Goal: Task Accomplishment & Management: Manage account settings

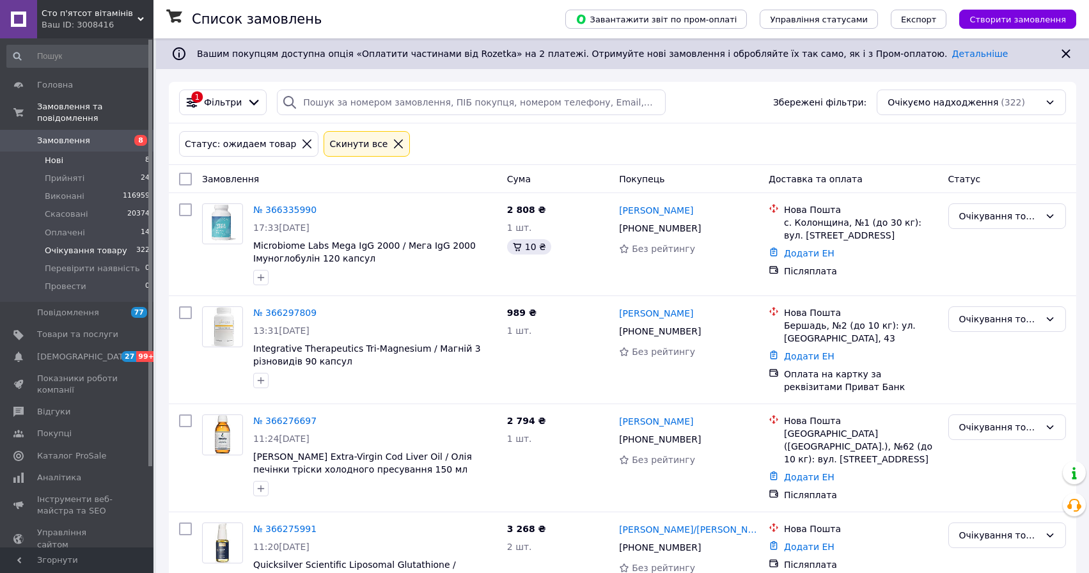
click at [54, 153] on li "Нові 8" at bounding box center [78, 161] width 157 height 18
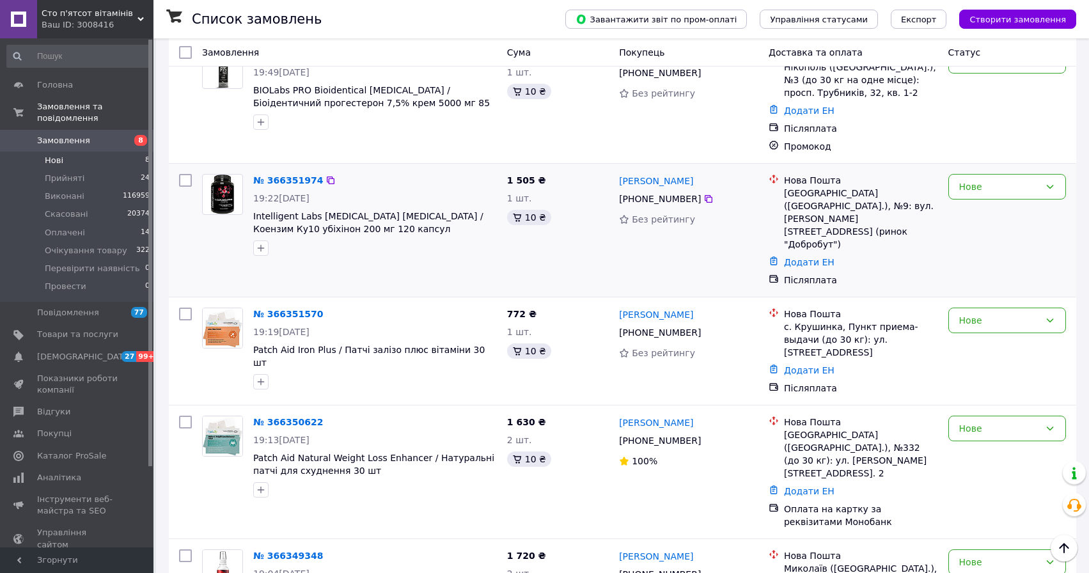
scroll to position [331, 0]
click at [281, 176] on link "№ 366351974" at bounding box center [288, 181] width 70 height 10
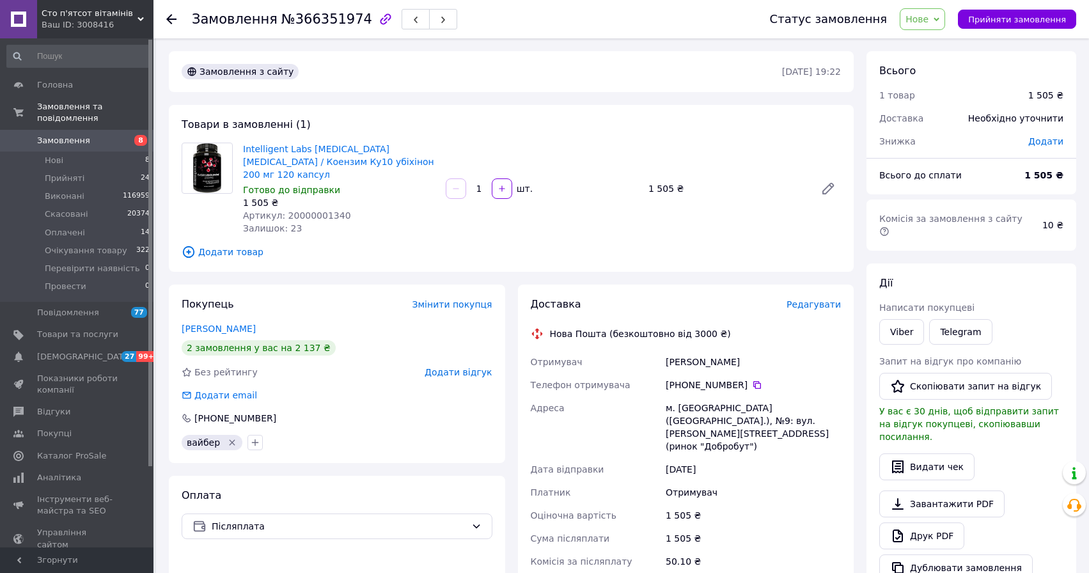
click at [168, 19] on use at bounding box center [171, 19] width 10 height 10
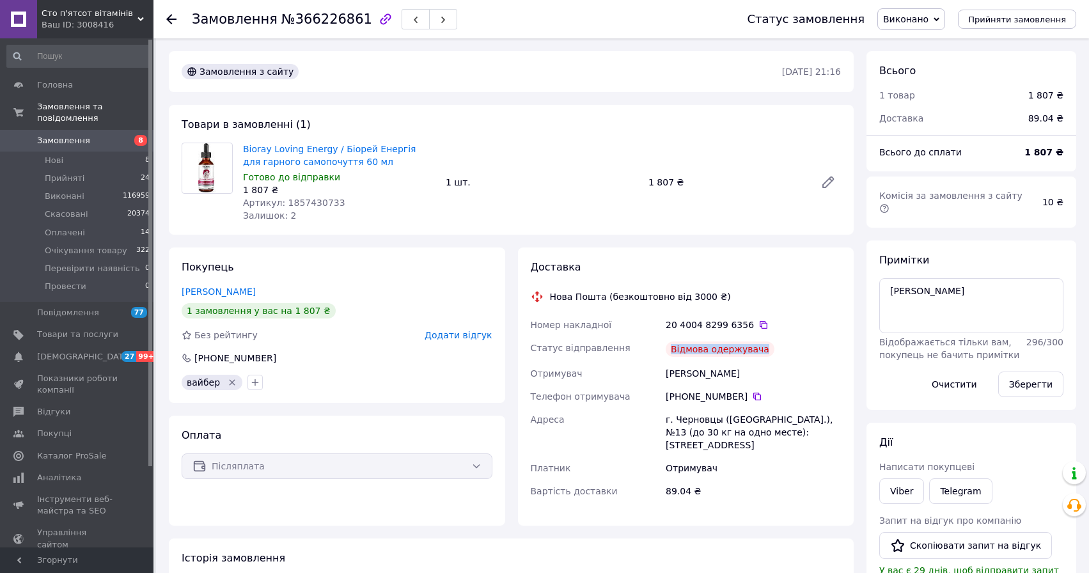
drag, startPoint x: 668, startPoint y: 352, endPoint x: 802, endPoint y: 352, distance: 133.6
click at [802, 352] on div "Відмова одержувача" at bounding box center [753, 349] width 180 height 26
copy div "Відмова одержувача"
click at [255, 379] on icon "button" at bounding box center [255, 382] width 10 height 10
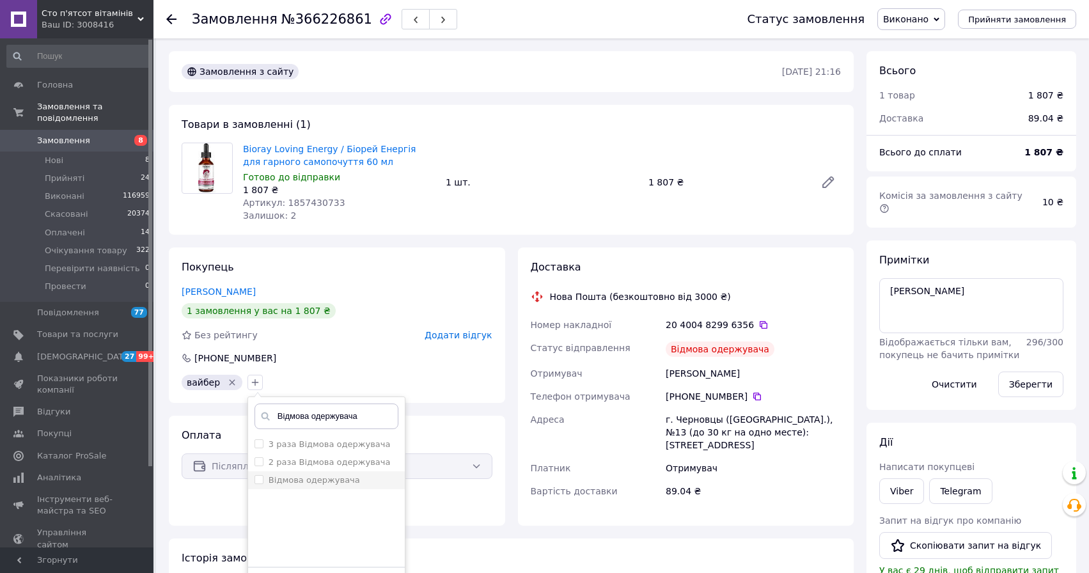
type input "Відмова одержувача"
click at [292, 479] on label "Відмова одержувача" at bounding box center [314, 480] width 91 height 10
checkbox input "true"
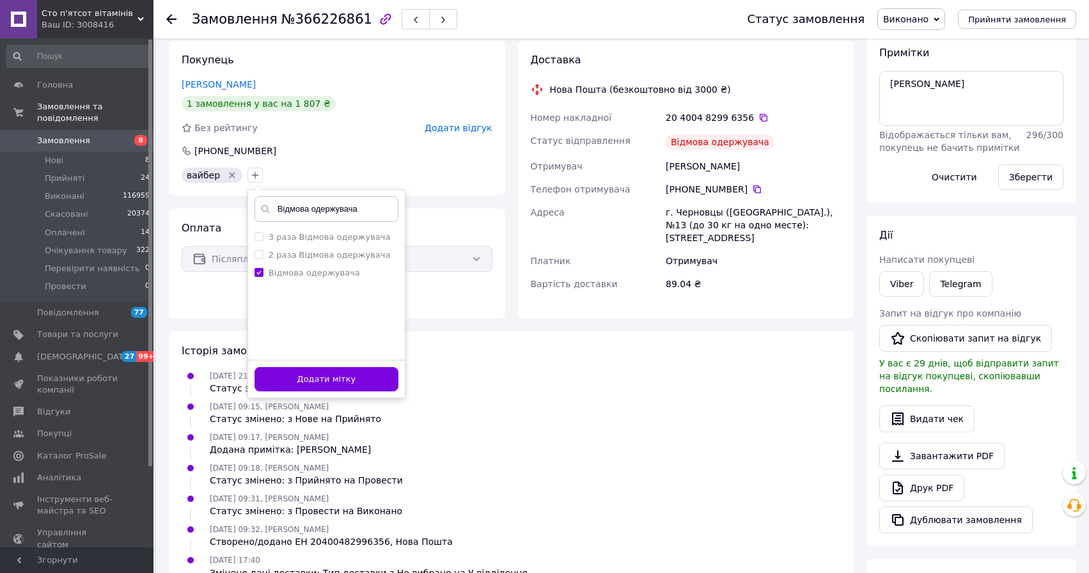
scroll to position [224, 0]
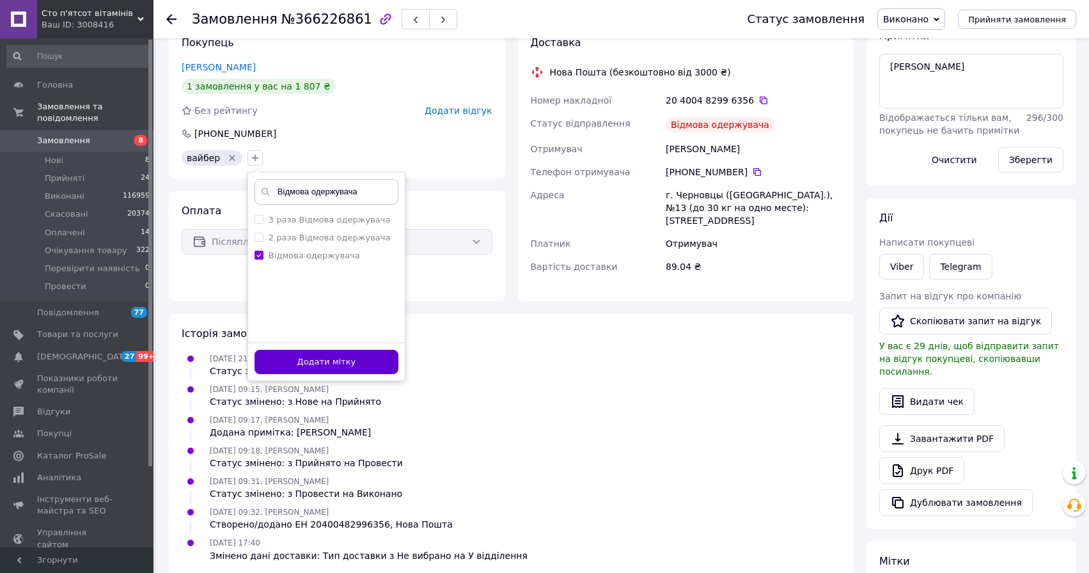
click at [361, 364] on button "Додати мітку" at bounding box center [326, 362] width 144 height 25
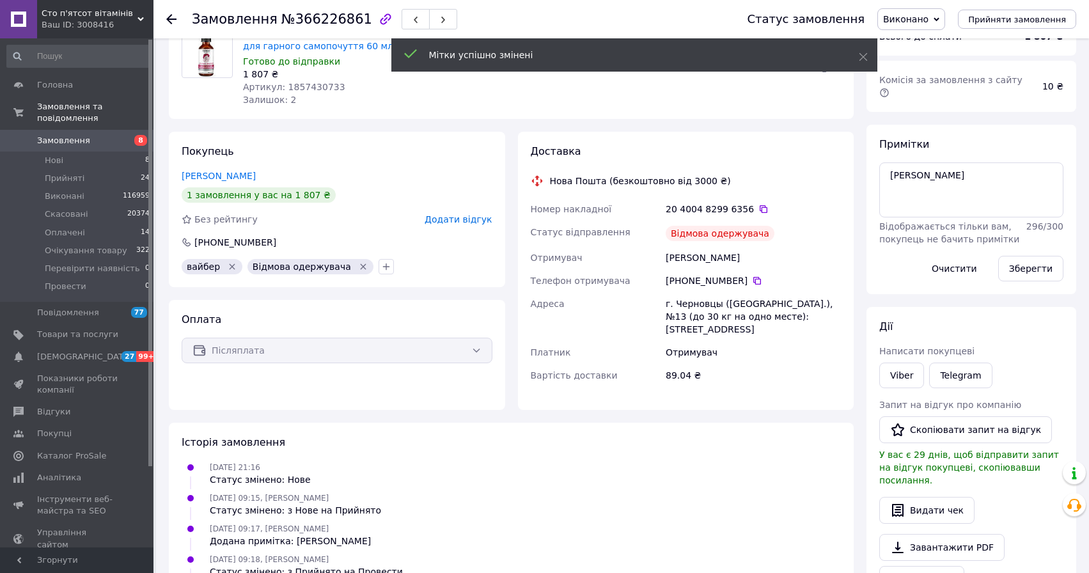
scroll to position [64, 0]
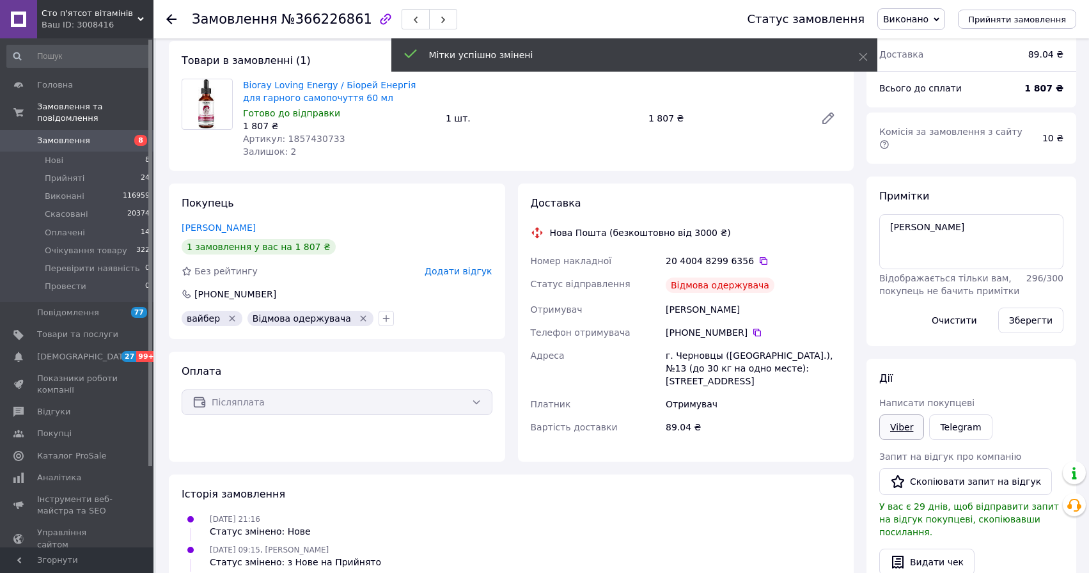
click at [903, 417] on link "Viber" at bounding box center [901, 427] width 45 height 26
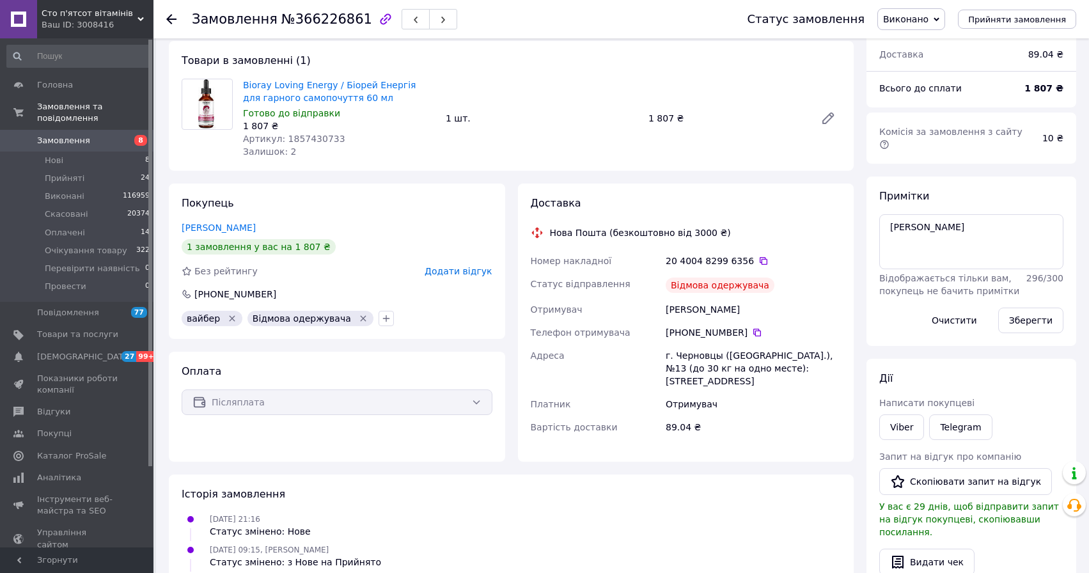
click at [358, 317] on icon "Видалити мітку" at bounding box center [363, 318] width 10 height 10
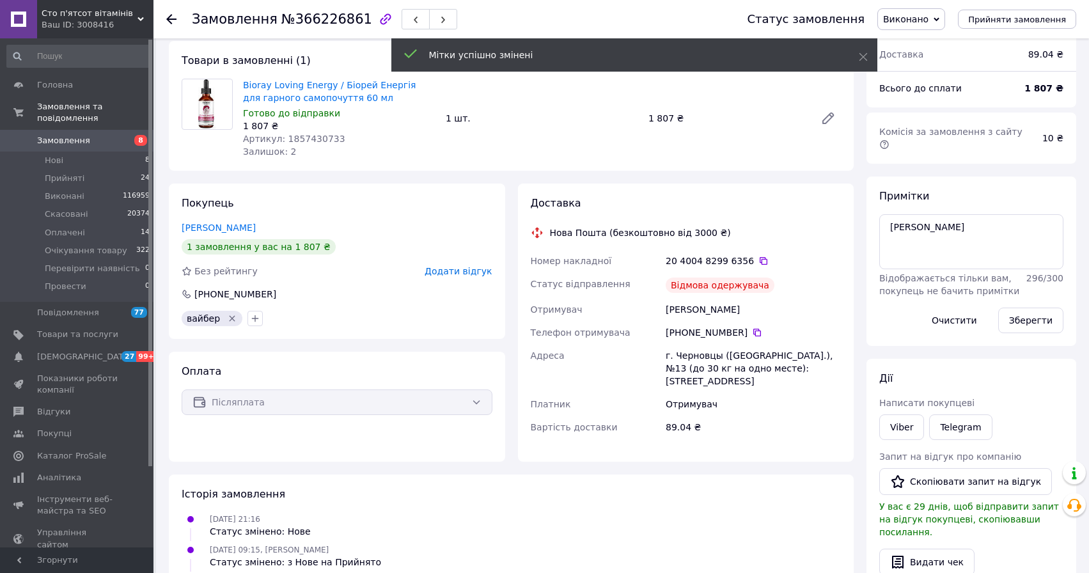
scroll to position [0, 0]
